Goal: Book appointment/travel/reservation

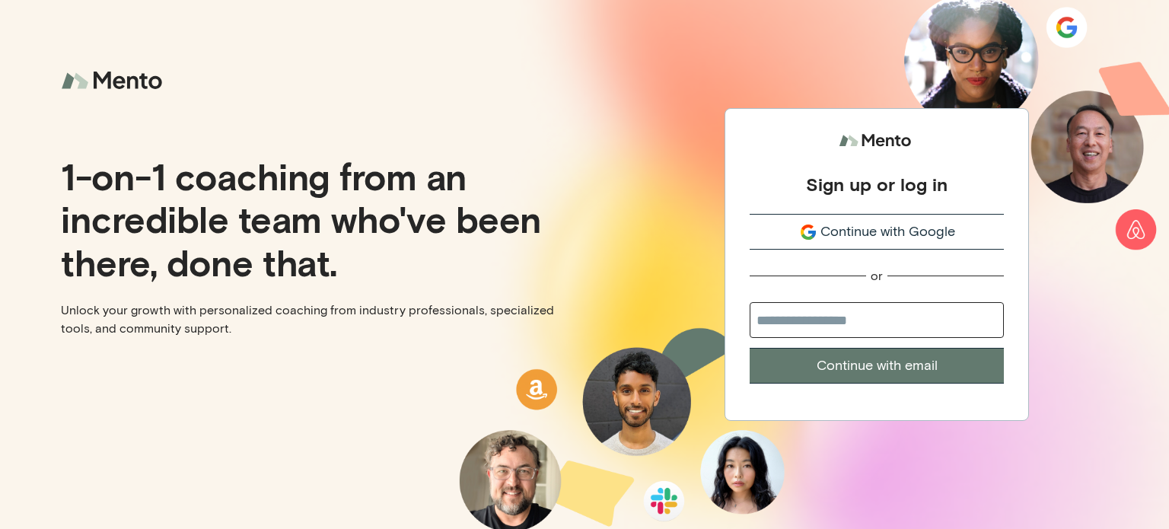
click at [903, 314] on input "email" at bounding box center [877, 320] width 254 height 36
type input "**********"
click at [917, 363] on button "Continue with email" at bounding box center [877, 366] width 254 height 36
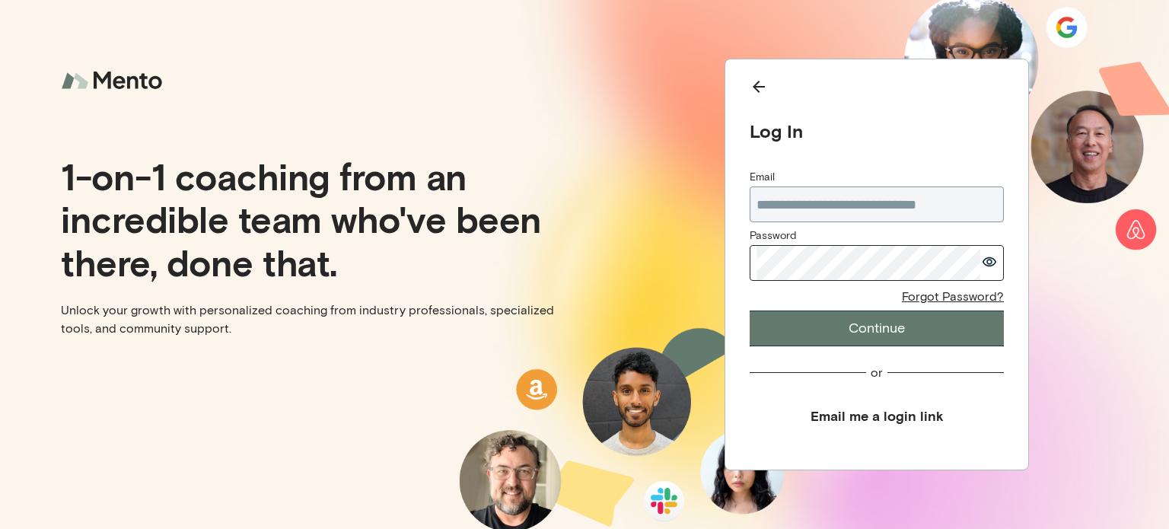
click at [897, 328] on button "Continue" at bounding box center [877, 329] width 254 height 36
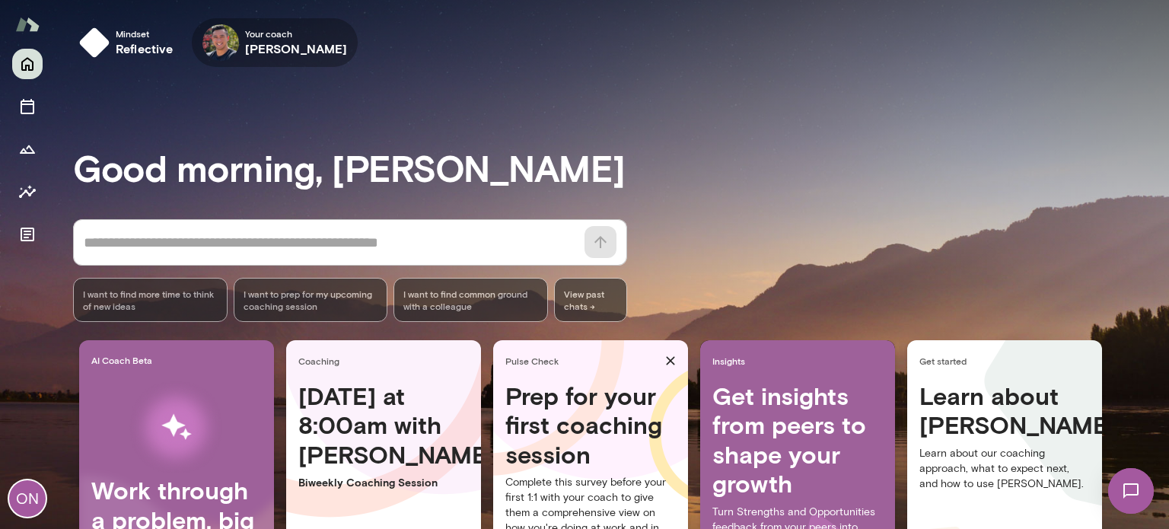
click at [281, 45] on h6 "[PERSON_NAME]" at bounding box center [296, 49] width 103 height 18
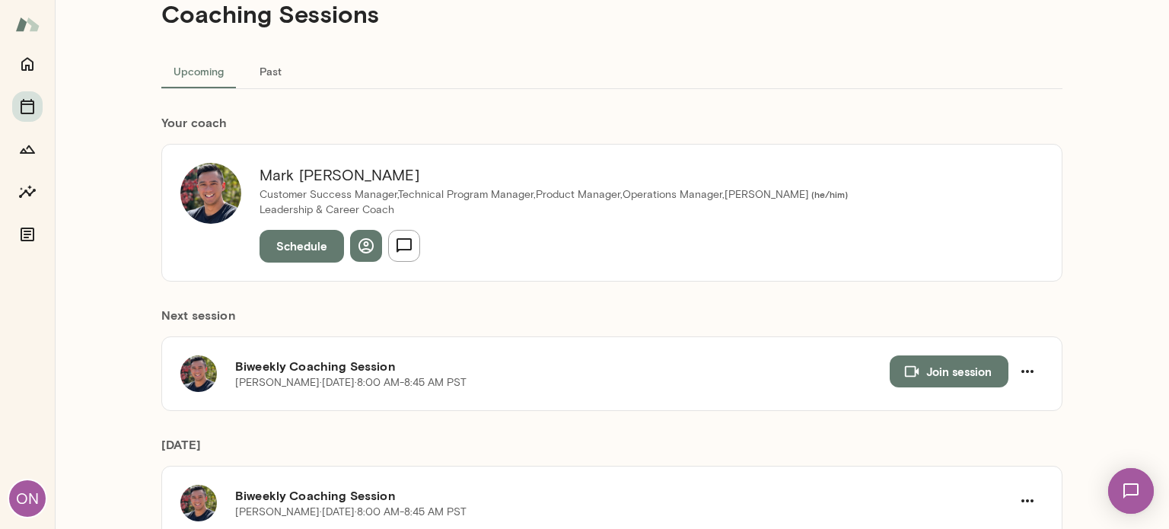
scroll to position [76, 0]
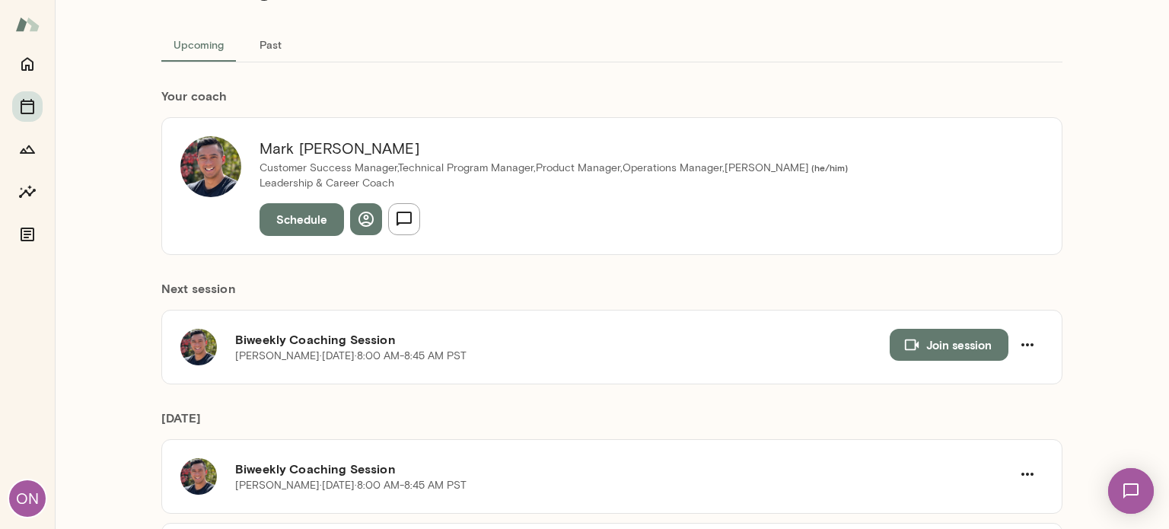
click at [304, 221] on button "Schedule" at bounding box center [302, 219] width 84 height 32
